Goal: Find contact information: Find contact information

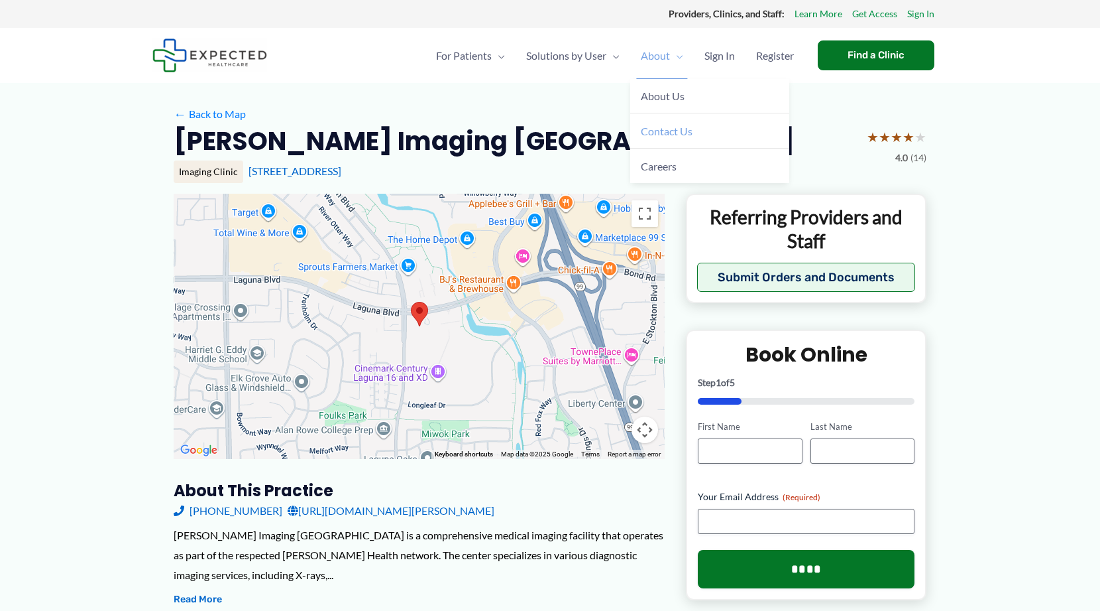
click at [667, 129] on span "Contact Us" at bounding box center [667, 131] width 52 height 13
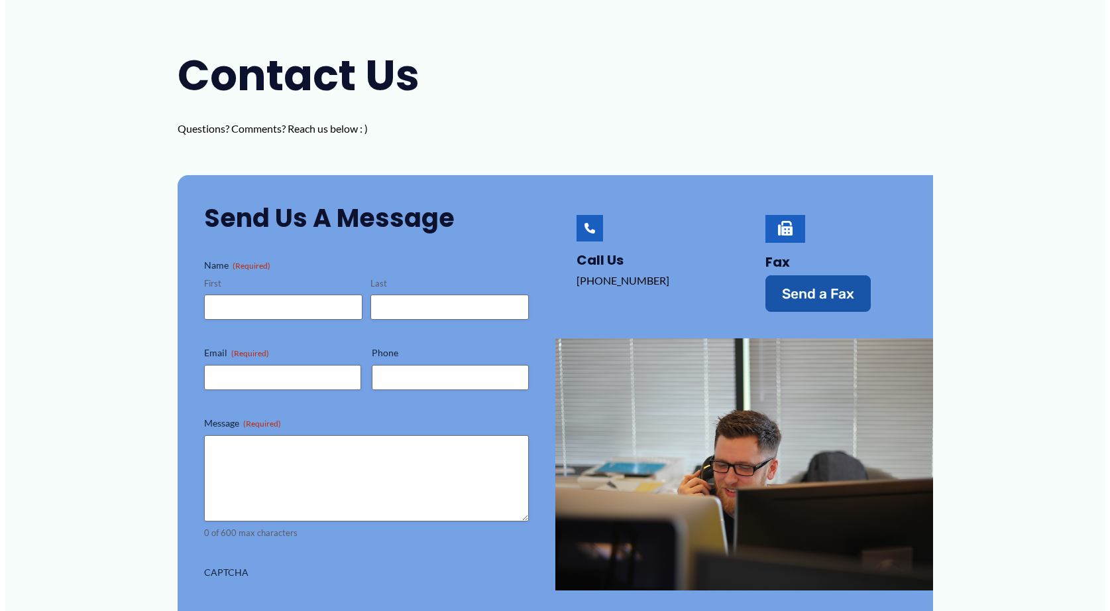
scroll to position [133, 0]
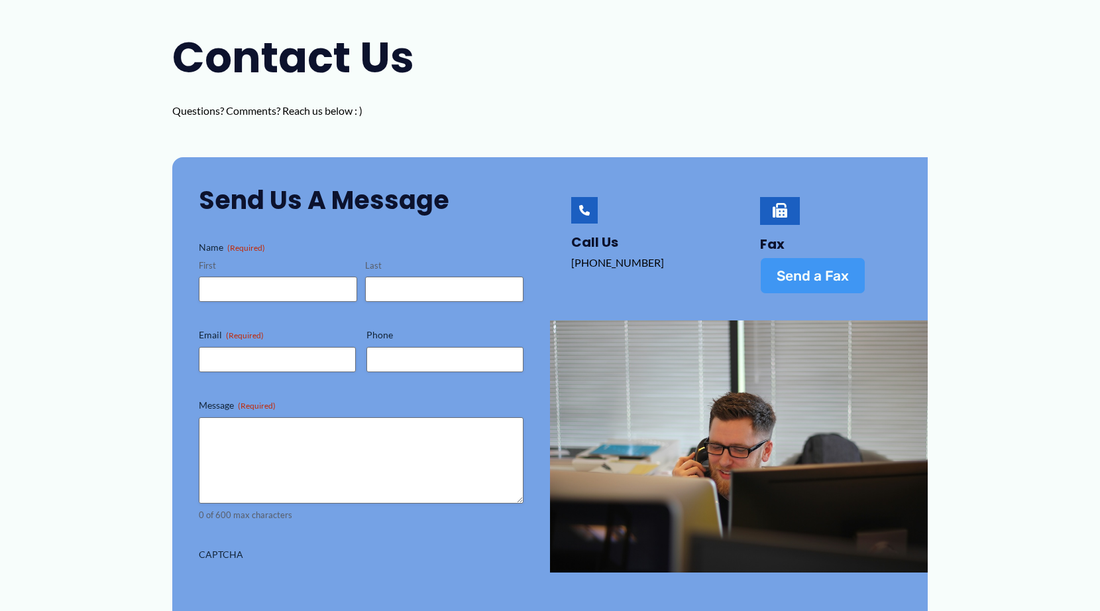
click at [789, 276] on span "Send a Fax" at bounding box center [813, 275] width 72 height 14
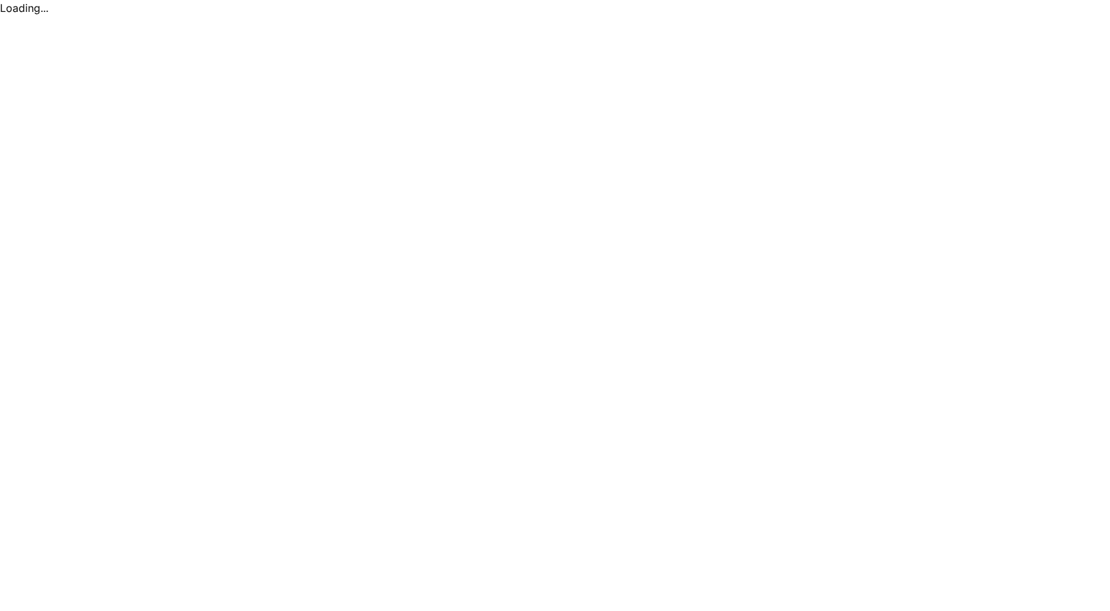
scroll to position [0, 0]
